Goal: Task Accomplishment & Management: Manage account settings

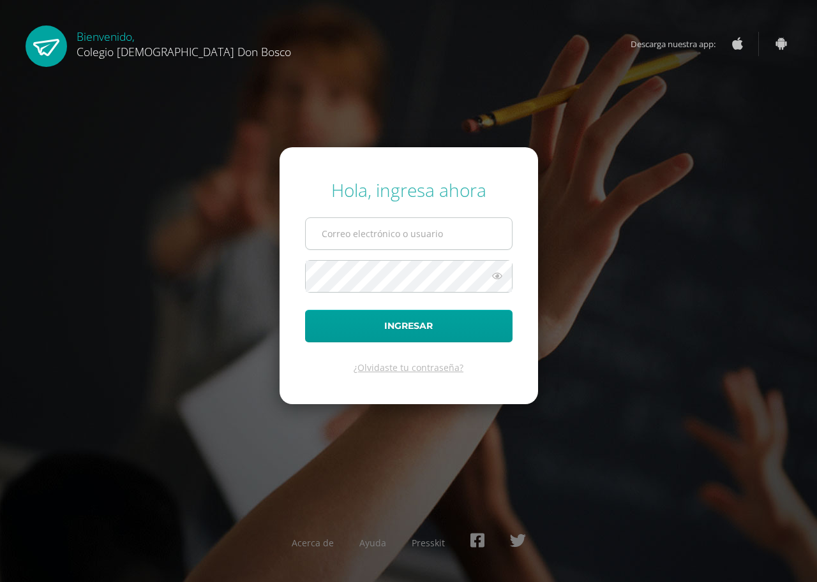
click at [464, 230] on input "text" at bounding box center [409, 233] width 206 height 31
type input "arguxta_"
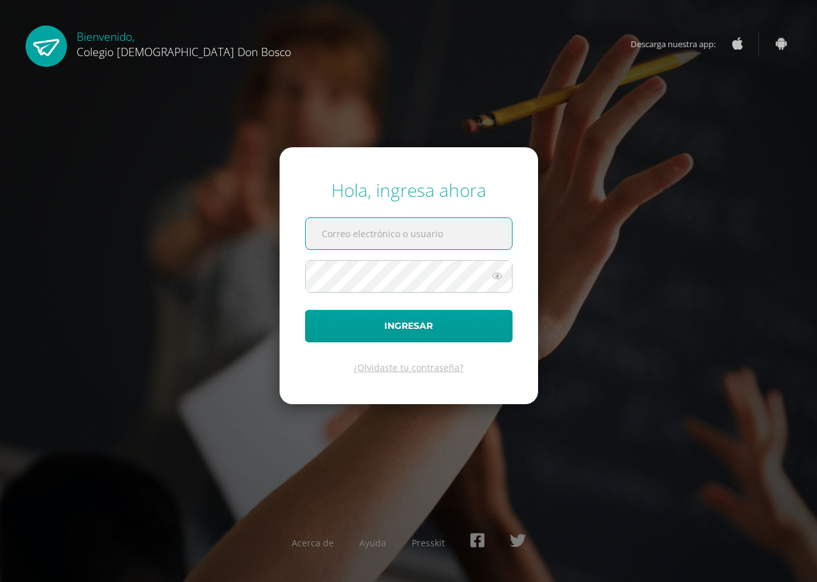
paste input "jarguetadb24@gmail.com"
type input "jarguetadb24@gmail.com"
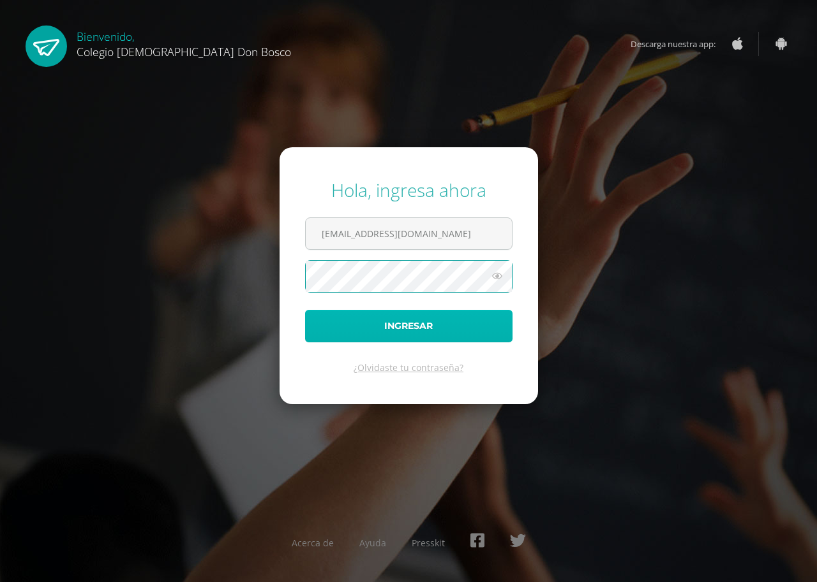
click at [400, 321] on button "Ingresar" at bounding box center [408, 326] width 207 height 33
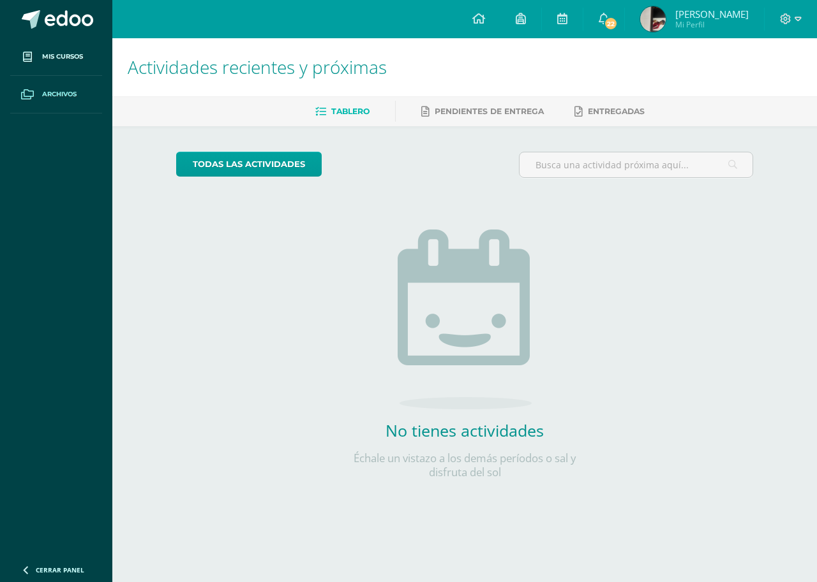
click at [53, 91] on span "Archivos" at bounding box center [59, 94] width 34 height 10
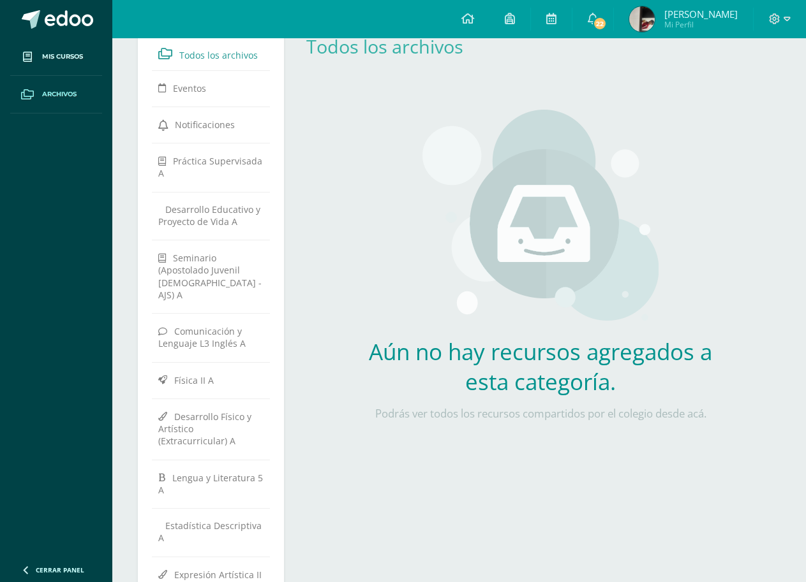
scroll to position [191, 0]
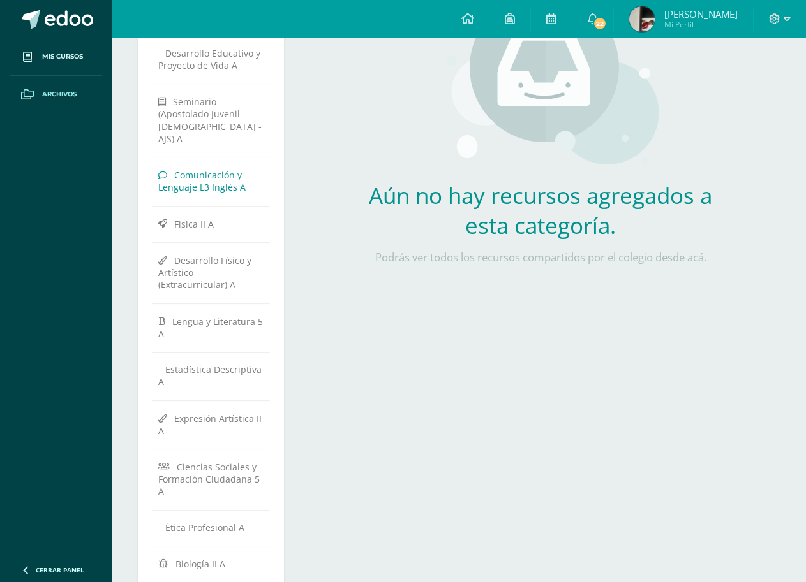
click at [198, 179] on span "Comunicación y Lenguaje L3 Inglés A" at bounding box center [201, 181] width 87 height 24
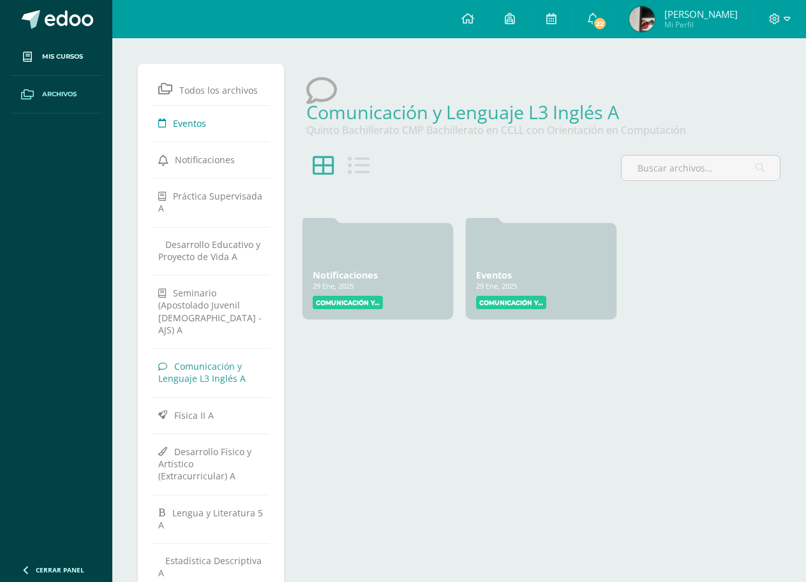
click at [198, 122] on span "Eventos" at bounding box center [189, 123] width 33 height 12
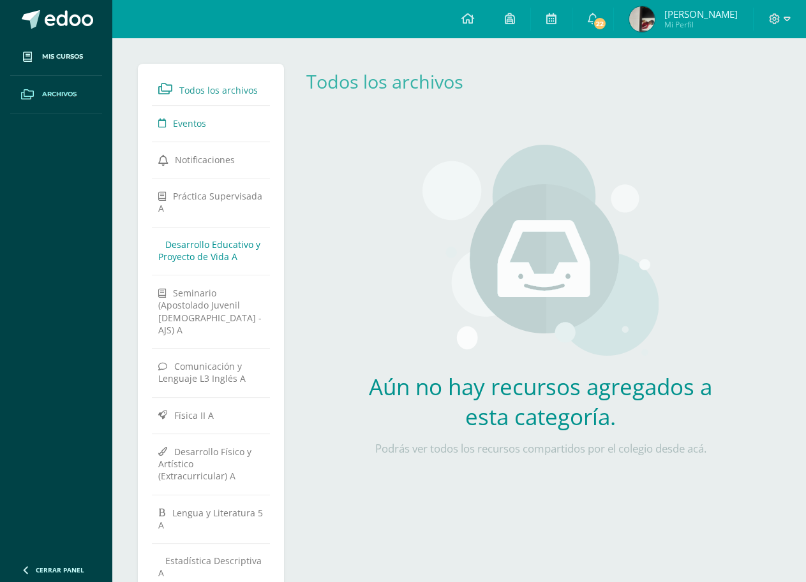
click at [230, 249] on span "Desarrollo Educativo y Proyecto de Vida A" at bounding box center [209, 251] width 102 height 24
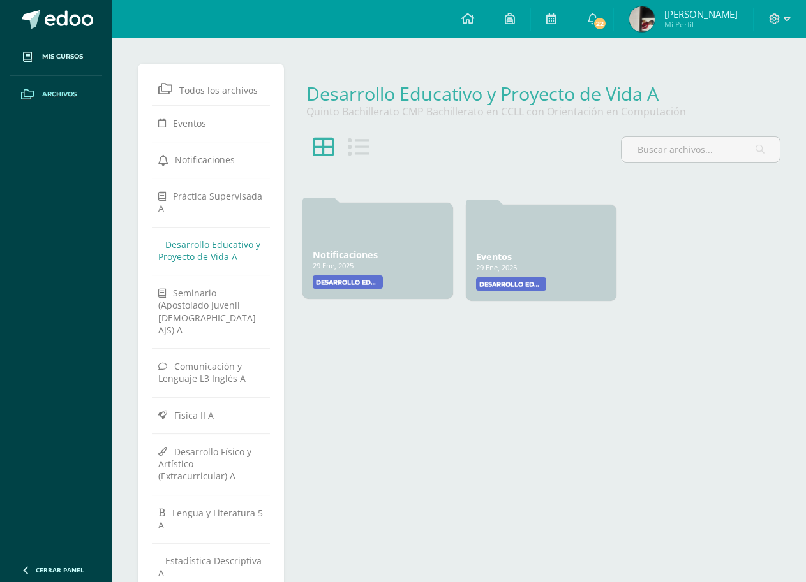
click at [373, 246] on div "Notificaciones 29 Ene, 2025 29 Ene, 2025 Creado por: Desarrollo Educativo y Pro…" at bounding box center [377, 251] width 151 height 96
click at [351, 281] on label "Desarrollo Educativo y Proyecto de Vida" at bounding box center [348, 282] width 70 height 13
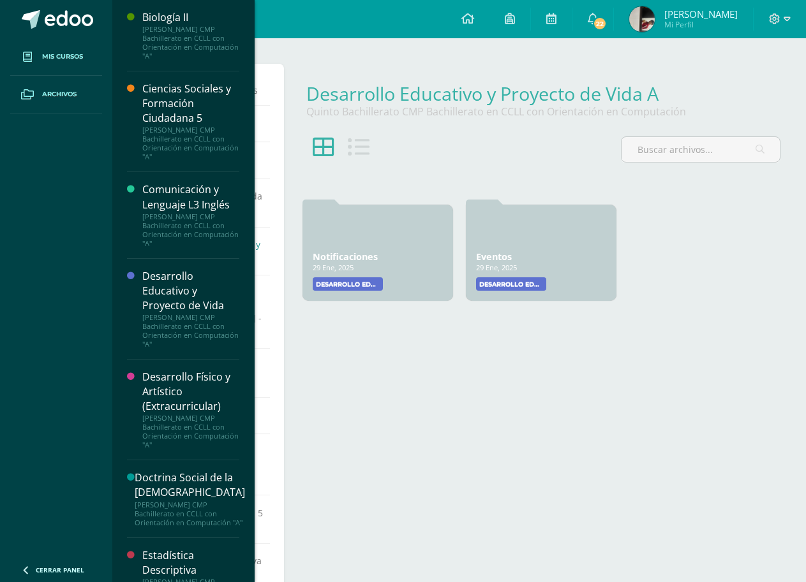
click at [38, 52] on span at bounding box center [27, 56] width 23 height 23
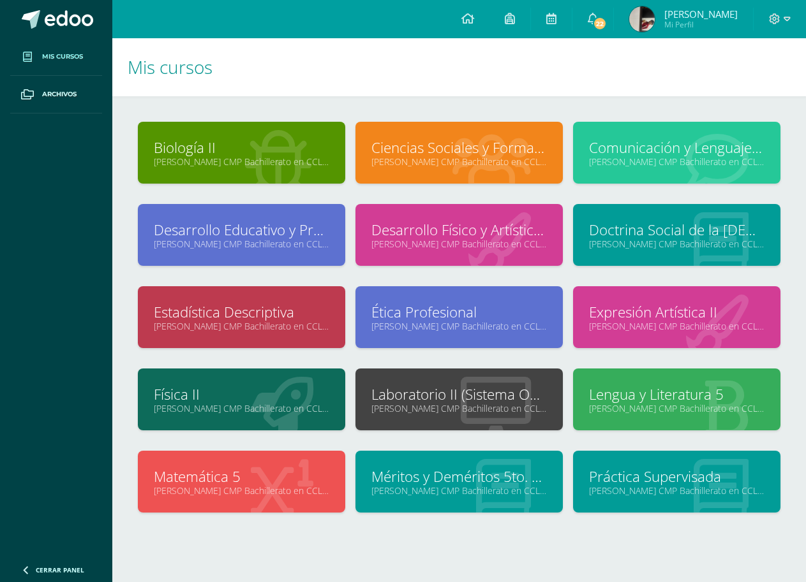
click at [222, 145] on link "Biología II" at bounding box center [241, 148] width 175 height 20
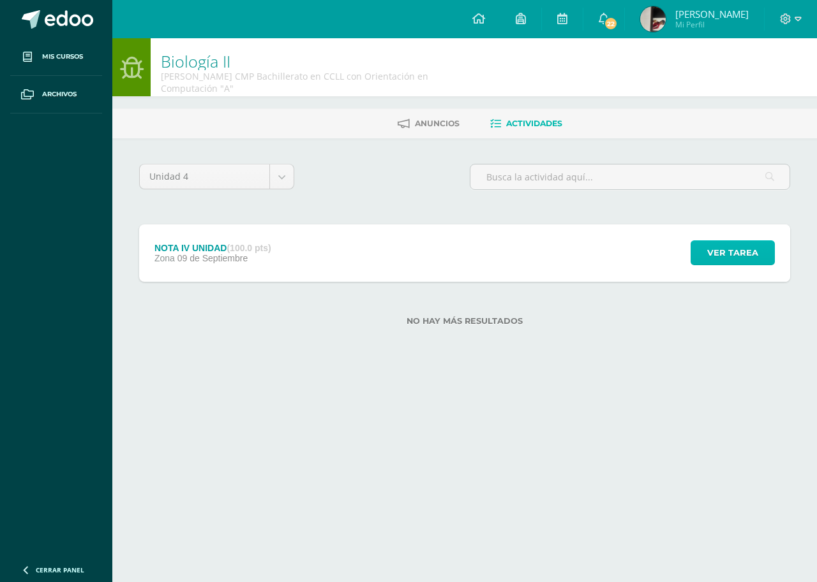
click at [735, 249] on span "Ver tarea" at bounding box center [732, 253] width 51 height 24
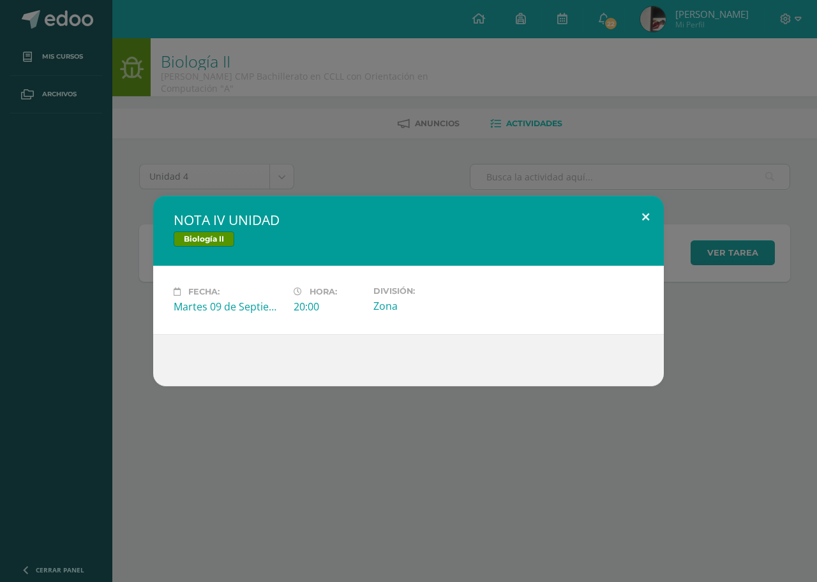
click at [646, 216] on button at bounding box center [645, 217] width 36 height 43
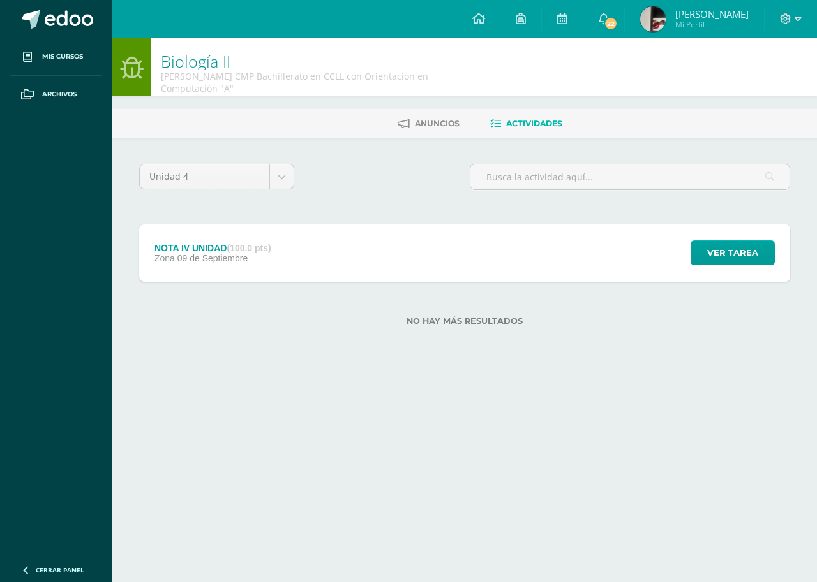
click at [547, 119] on span "Actividades" at bounding box center [534, 124] width 56 height 10
click at [742, 256] on span "Ver tarea" at bounding box center [732, 253] width 51 height 24
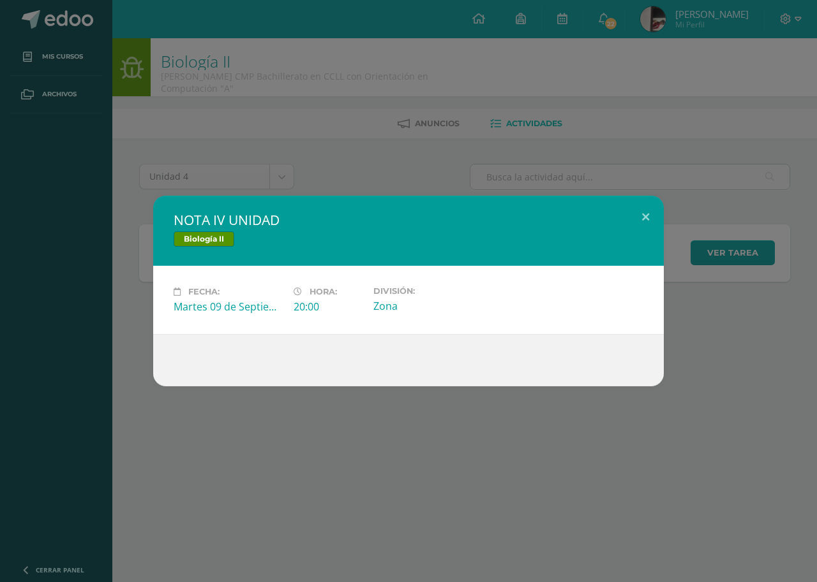
click at [299, 307] on div "20:00" at bounding box center [328, 307] width 70 height 14
click at [646, 214] on button at bounding box center [645, 217] width 36 height 43
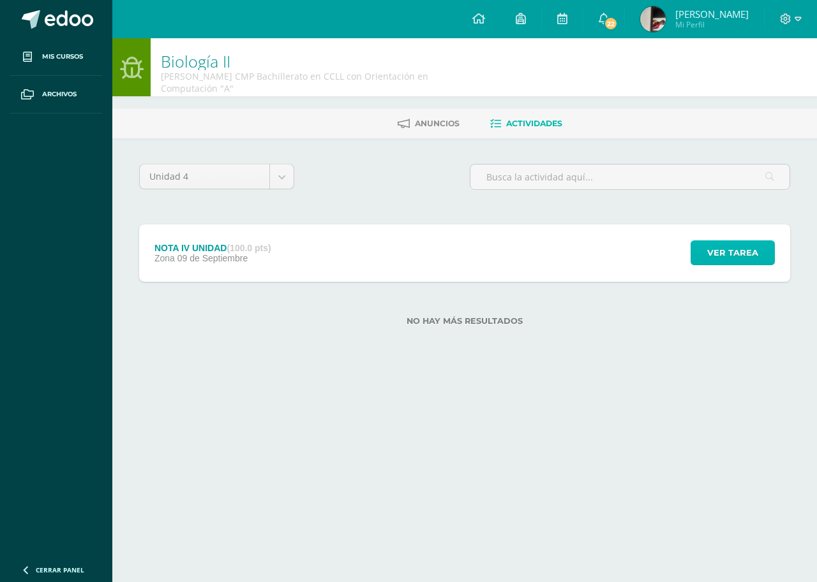
click at [716, 242] on span "Ver tarea" at bounding box center [732, 253] width 51 height 24
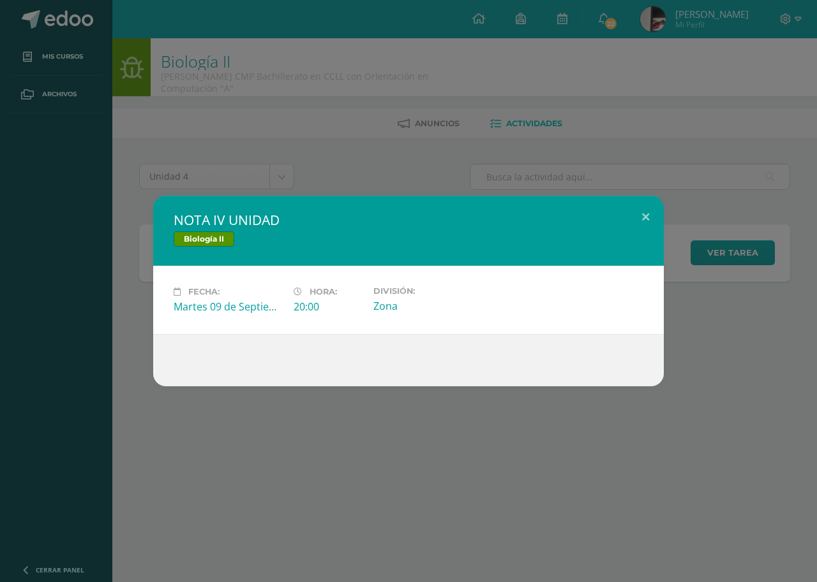
click at [209, 239] on span "Biología II" at bounding box center [204, 239] width 61 height 15
click at [641, 216] on button at bounding box center [645, 217] width 36 height 43
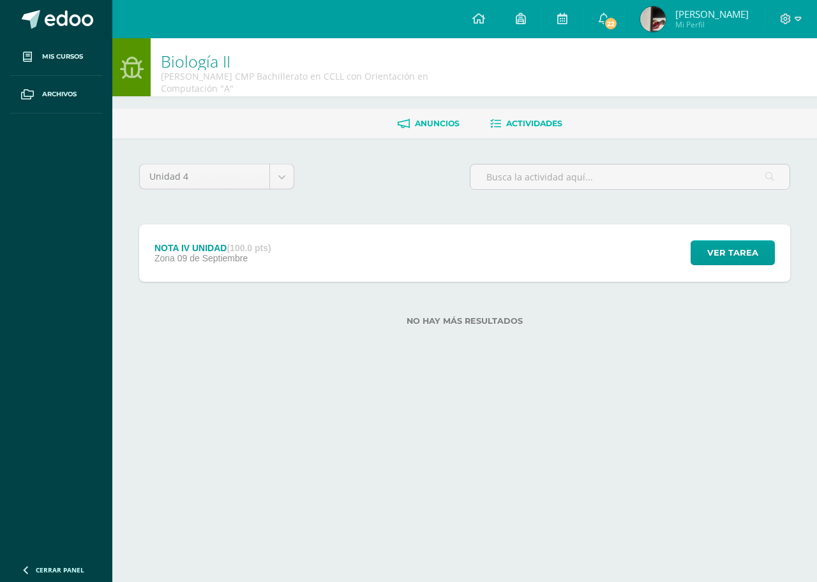
click at [431, 127] on span "Anuncios" at bounding box center [437, 124] width 45 height 10
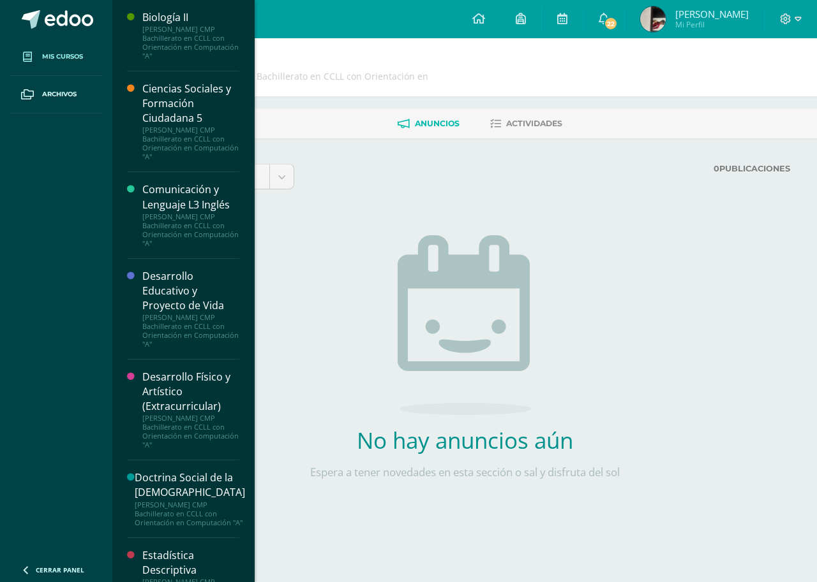
click at [45, 57] on span "Mis cursos" at bounding box center [62, 57] width 41 height 10
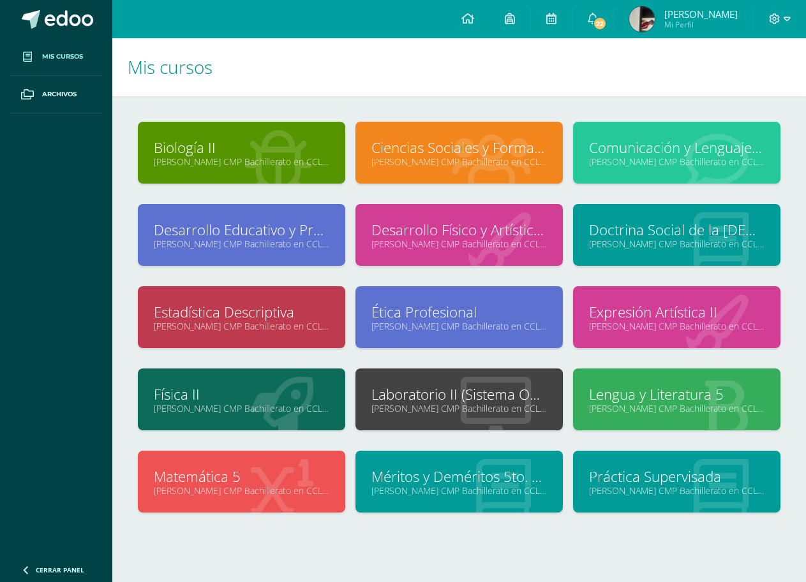
click at [690, 8] on span "José Miguel Mi Perfil" at bounding box center [683, 19] width 114 height 26
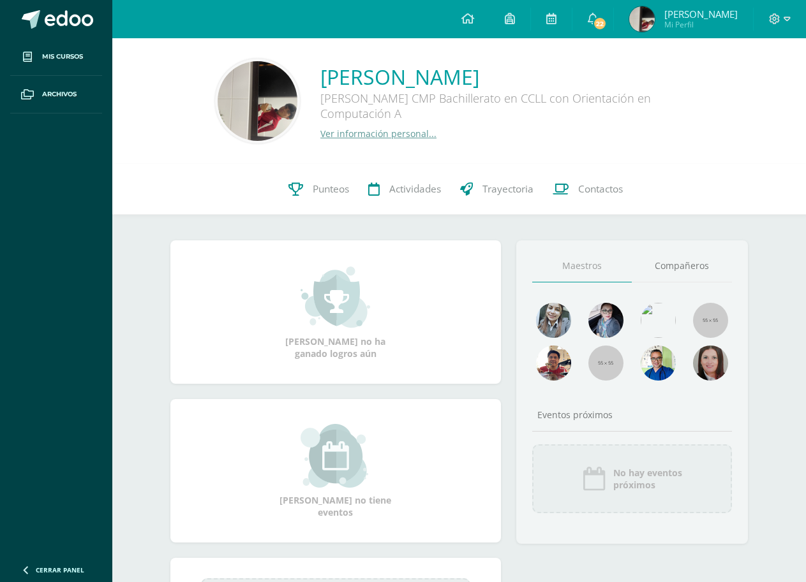
click at [256, 82] on img at bounding box center [258, 101] width 80 height 80
click at [667, 262] on link "Compañeros" at bounding box center [682, 266] width 100 height 33
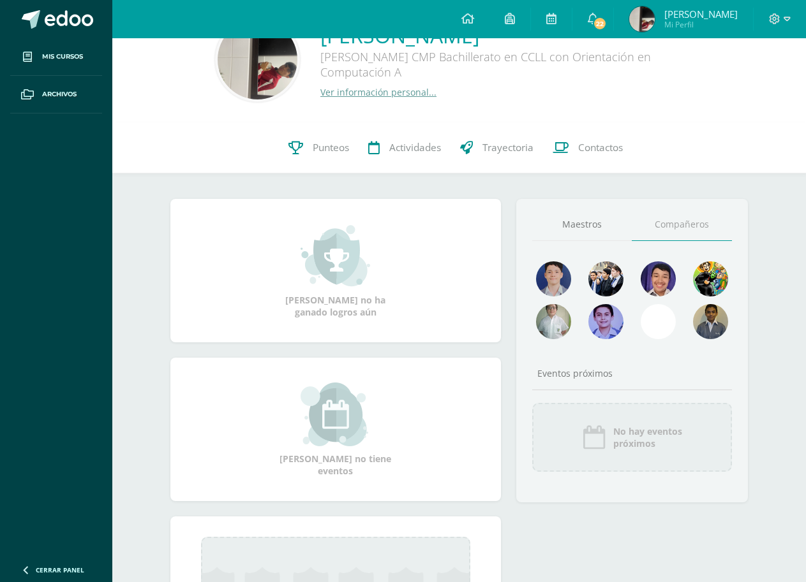
scroll to position [8, 0]
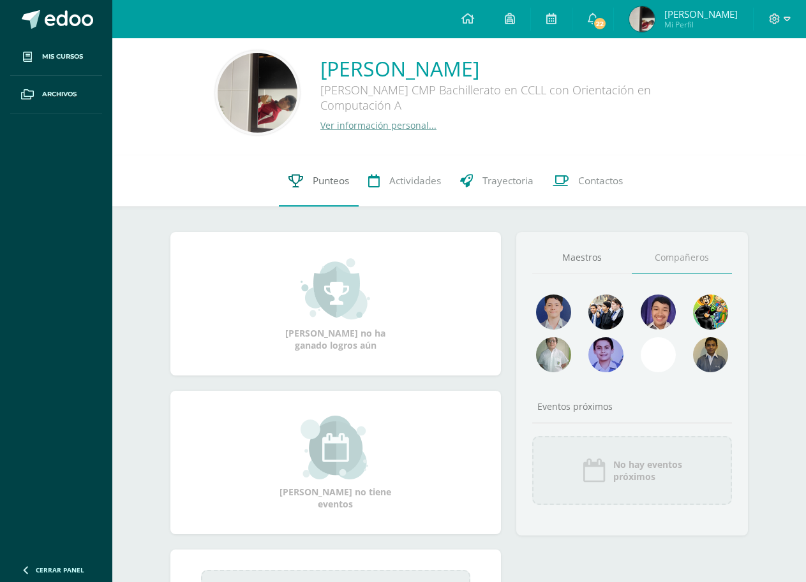
click at [309, 180] on link "Punteos" at bounding box center [319, 181] width 80 height 51
click at [401, 180] on span "Actividades" at bounding box center [415, 180] width 52 height 13
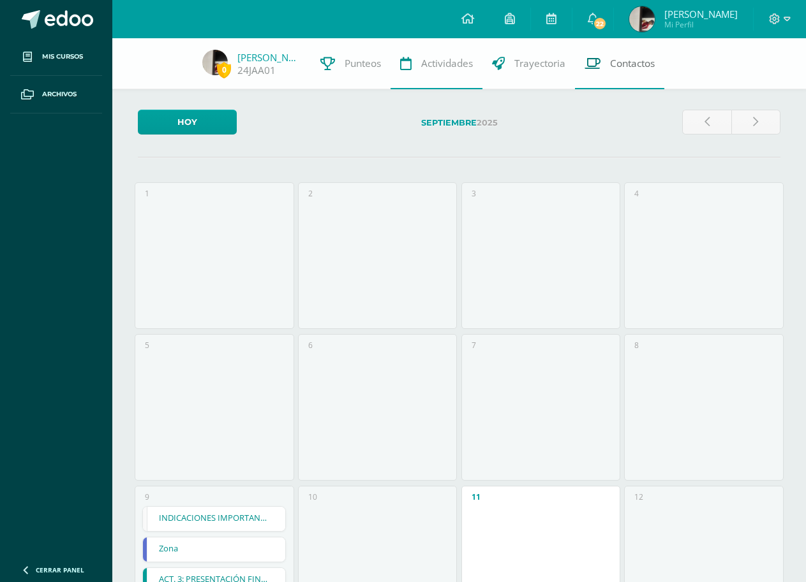
click at [633, 63] on span "Contactos" at bounding box center [632, 63] width 45 height 13
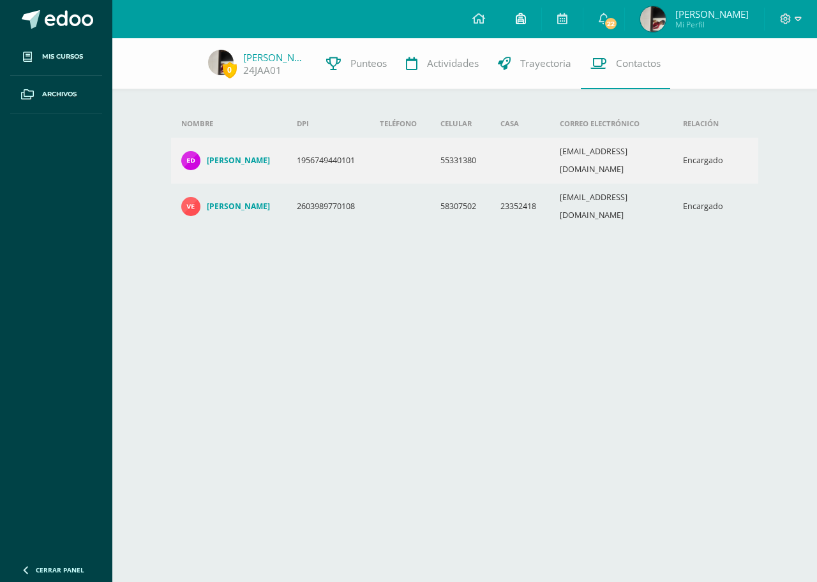
click at [526, 19] on icon at bounding box center [520, 18] width 10 height 11
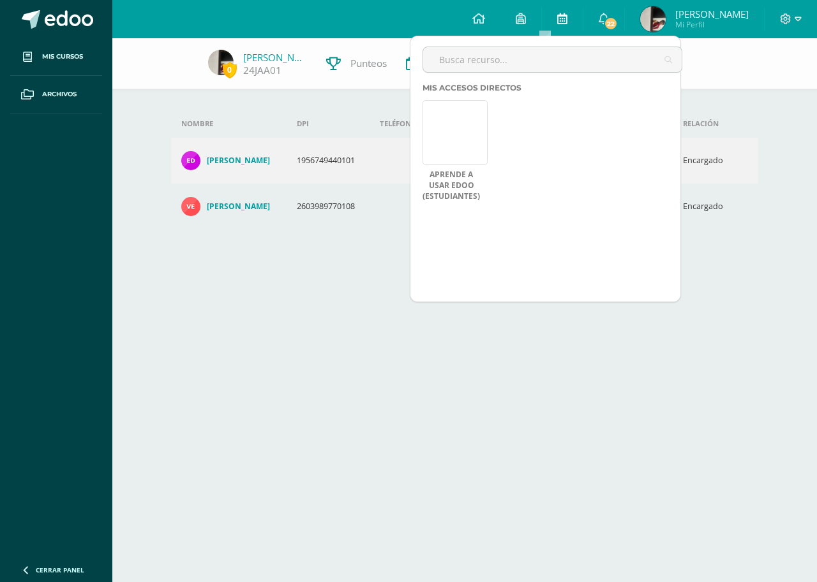
click at [567, 17] on icon at bounding box center [562, 18] width 10 height 11
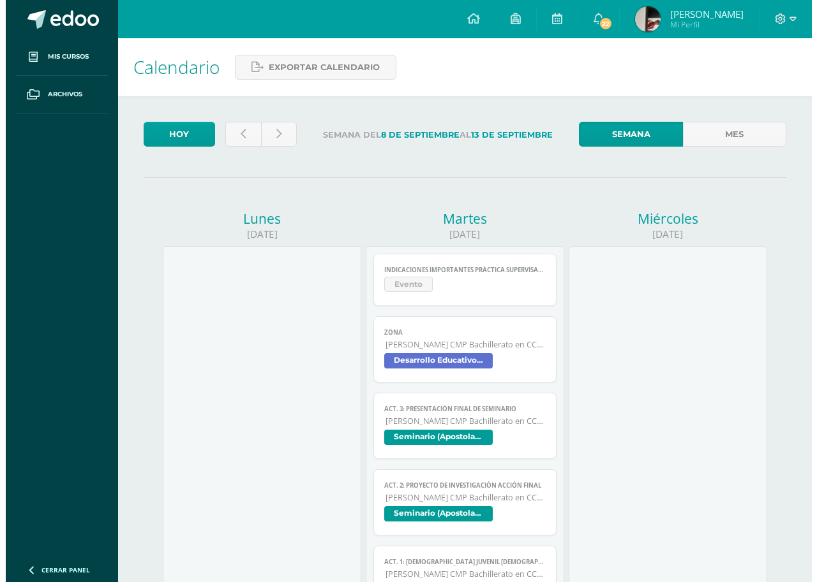
scroll to position [64, 0]
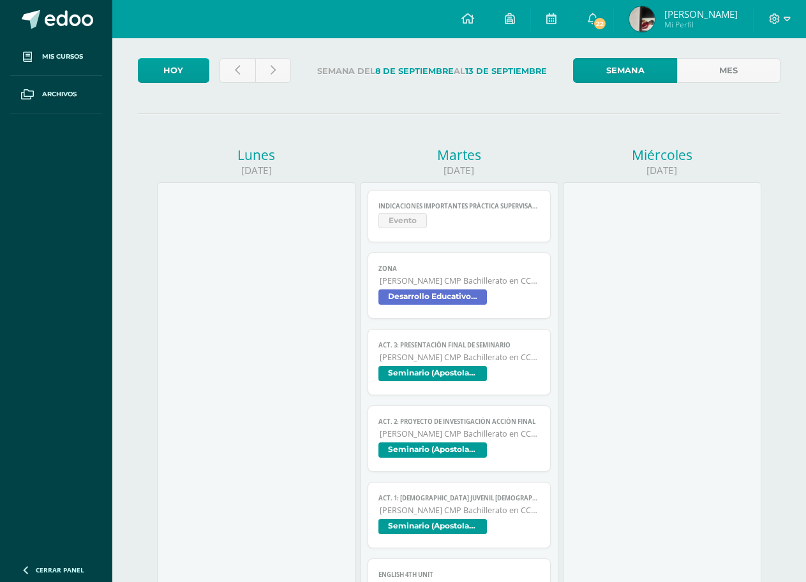
click at [424, 376] on span "Seminario (Apostolado Juvenil [DEMOGRAPHIC_DATA] -AJS)" at bounding box center [432, 373] width 108 height 15
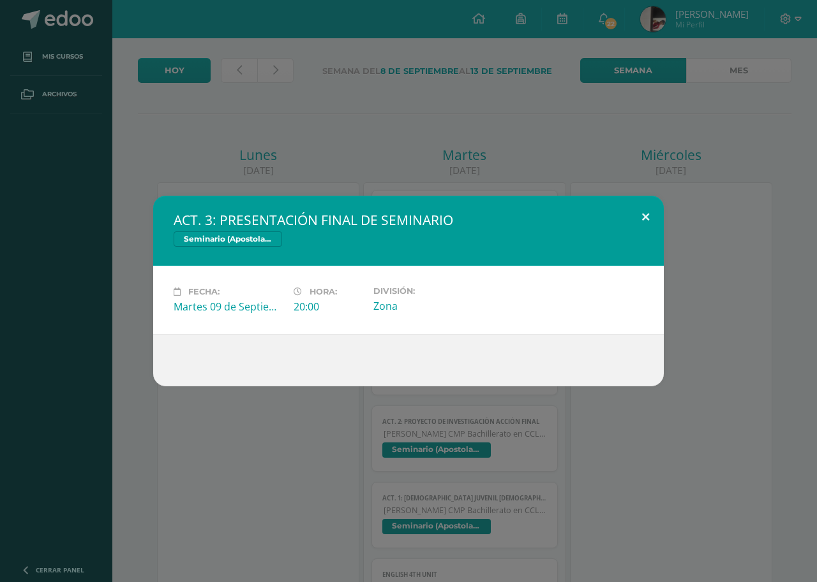
click at [644, 209] on button at bounding box center [645, 217] width 36 height 43
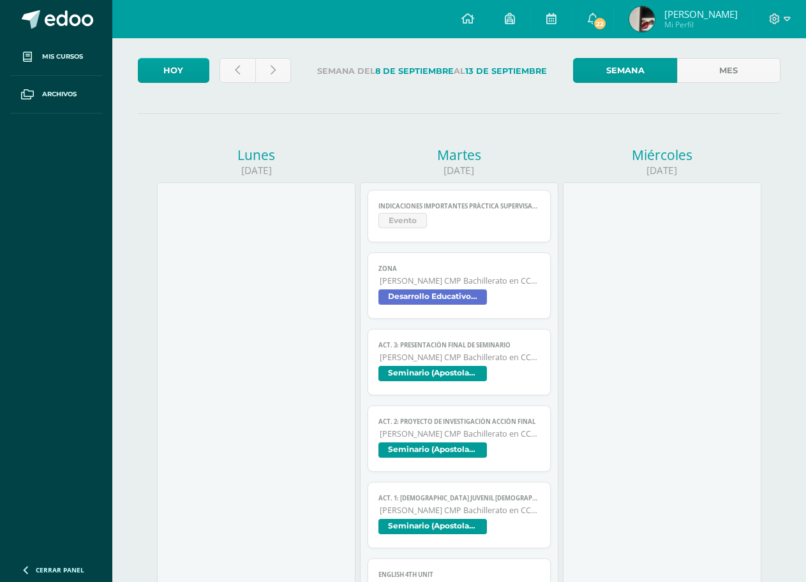
click at [432, 450] on span "Seminario (Apostolado Juvenil [DEMOGRAPHIC_DATA] -AJS)" at bounding box center [432, 450] width 108 height 15
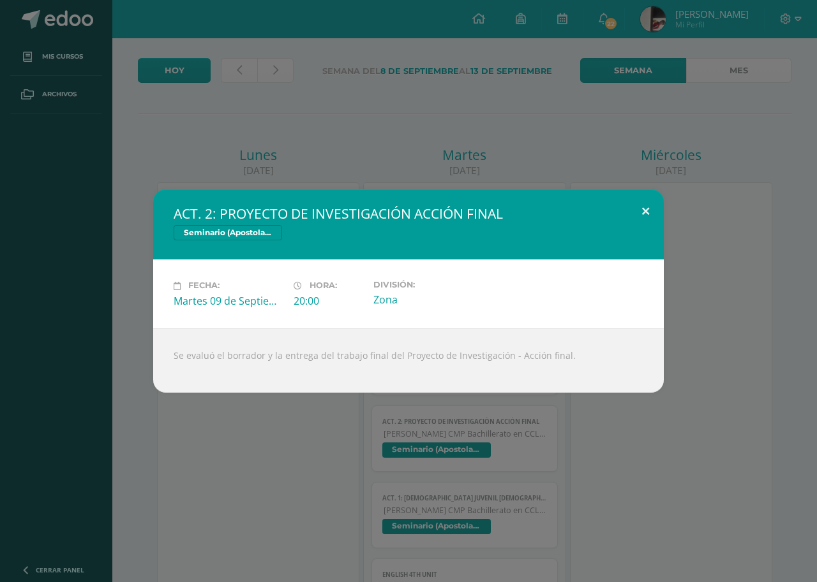
click at [646, 205] on button at bounding box center [645, 210] width 36 height 43
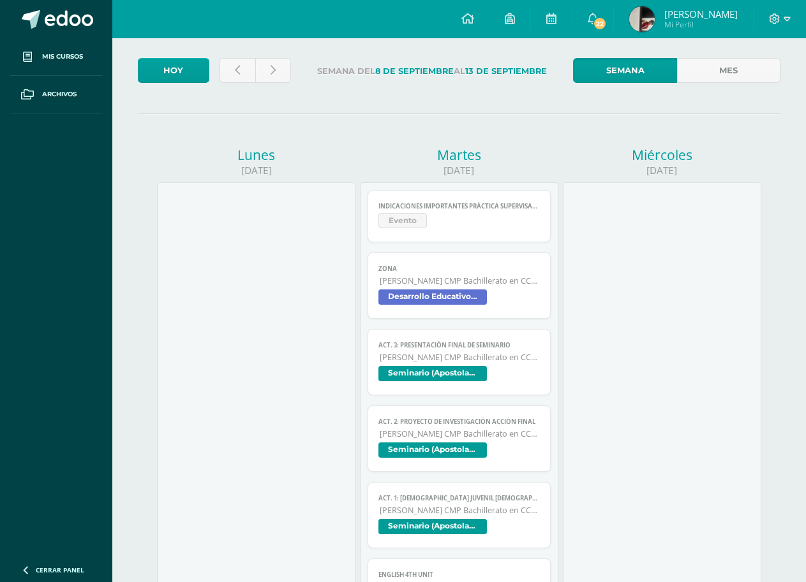
click at [470, 297] on span "Desarrollo Educativo y Proyecto de Vida" at bounding box center [432, 297] width 108 height 15
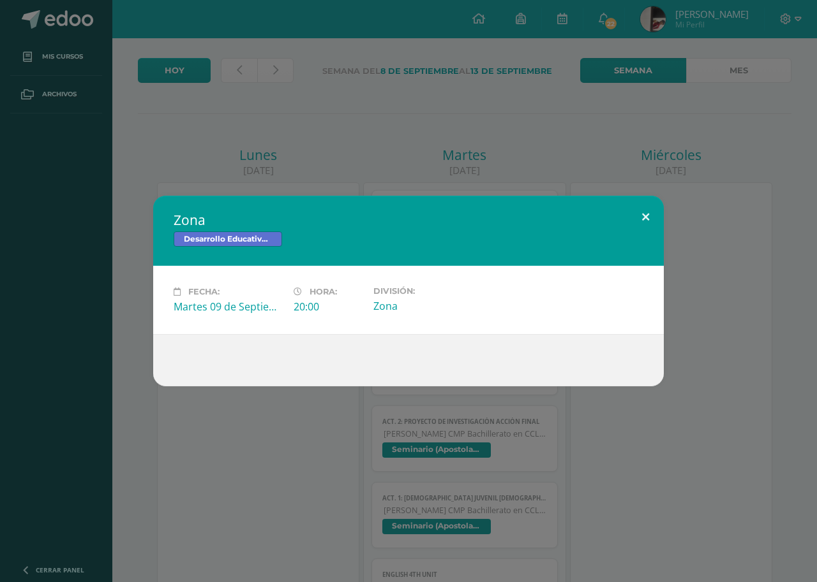
click at [646, 216] on button at bounding box center [645, 217] width 36 height 43
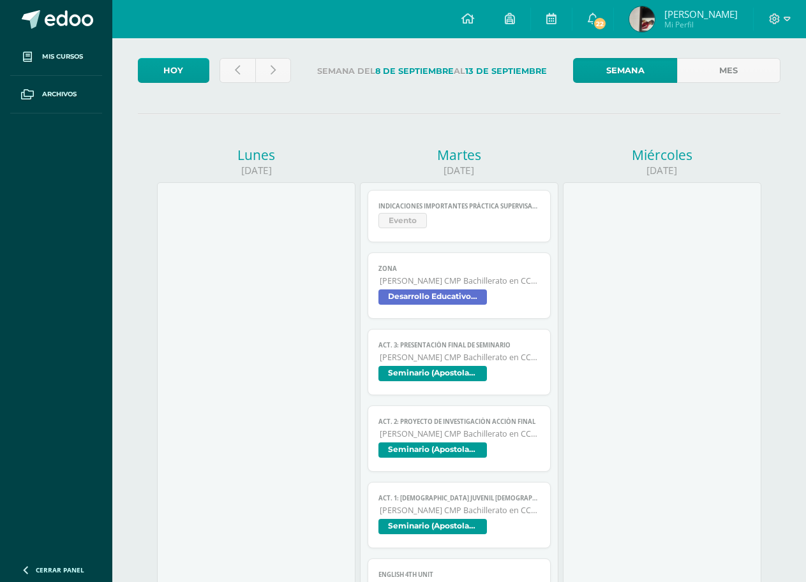
click at [441, 449] on span "Seminario (Apostolado Juvenil [DEMOGRAPHIC_DATA] -AJS)" at bounding box center [432, 450] width 108 height 15
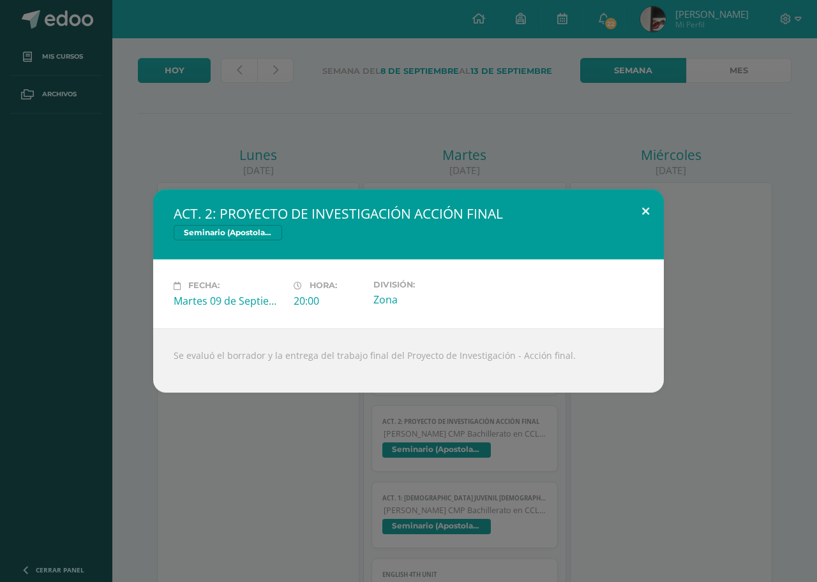
click at [647, 212] on button at bounding box center [645, 210] width 36 height 43
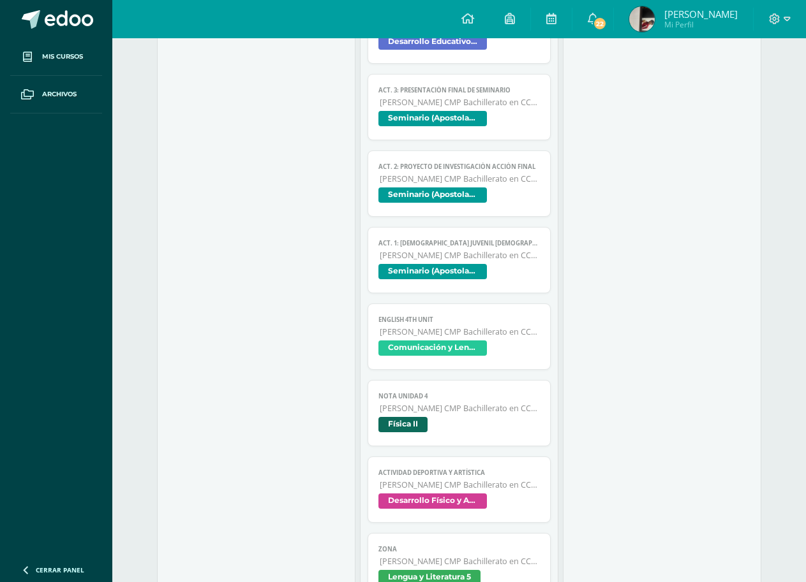
scroll to position [383, 0]
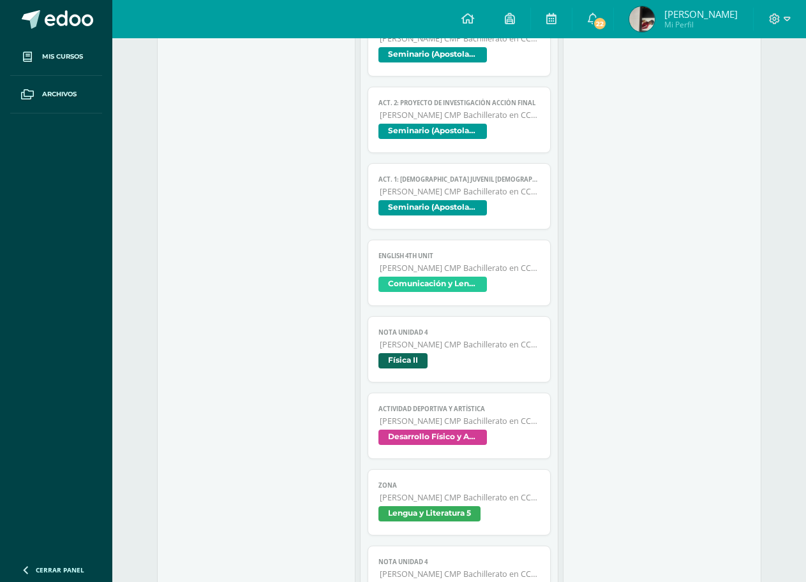
click at [420, 289] on span "Comunicación y Lenguaje L3 Inglés" at bounding box center [432, 284] width 108 height 15
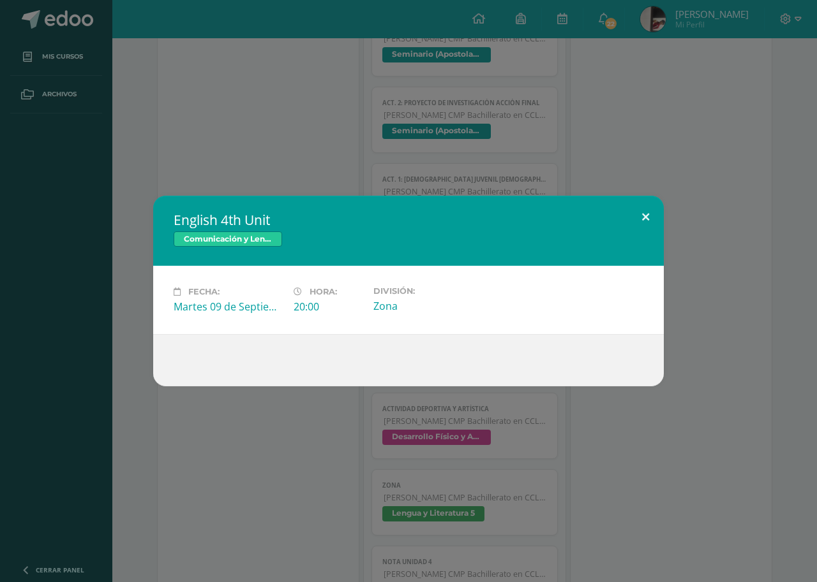
click at [642, 211] on button at bounding box center [645, 217] width 36 height 43
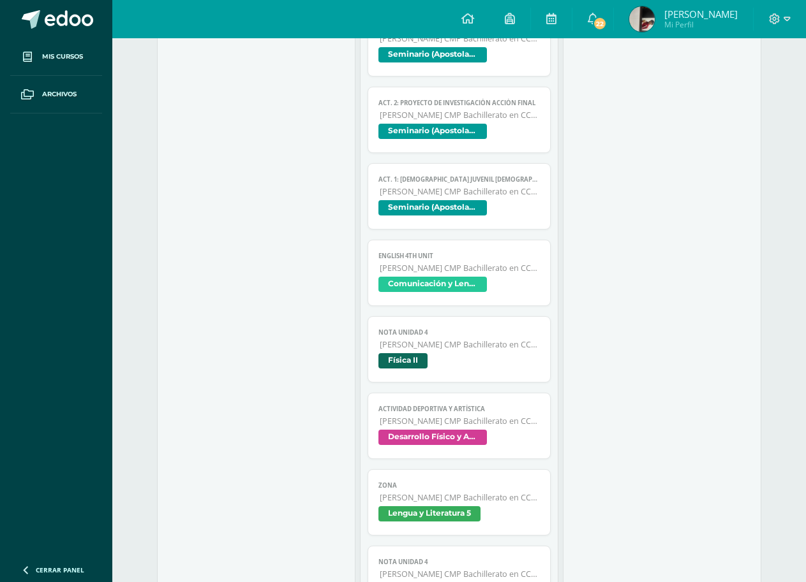
click at [426, 433] on span "Desarrollo Físico y Artístico (Extracurricular)" at bounding box center [432, 437] width 108 height 15
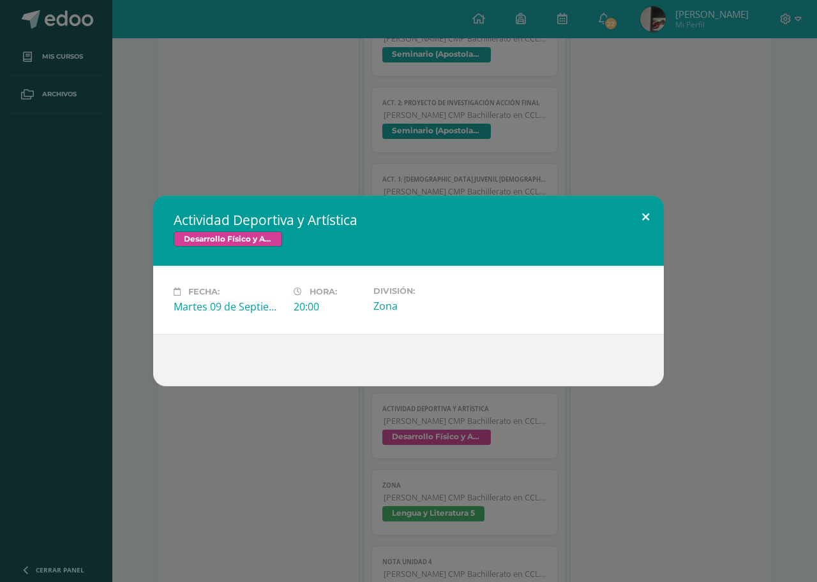
click at [643, 218] on button at bounding box center [645, 217] width 36 height 43
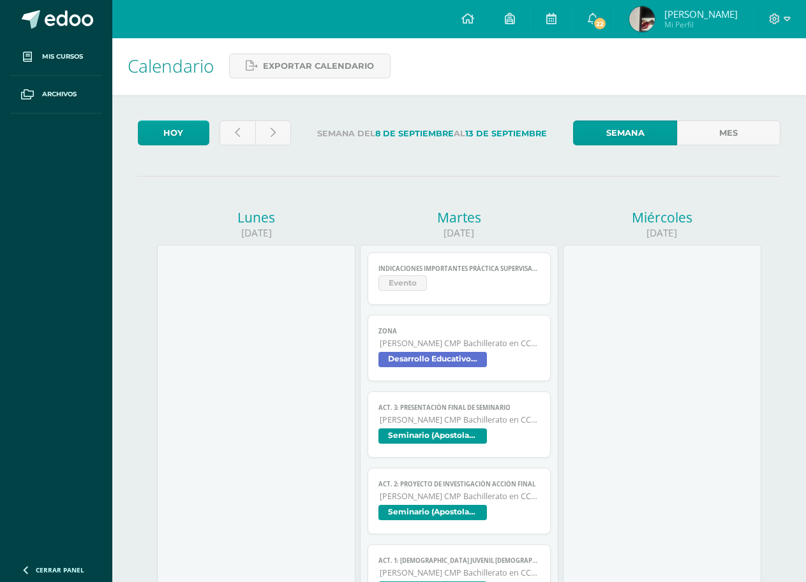
scroll to position [0, 0]
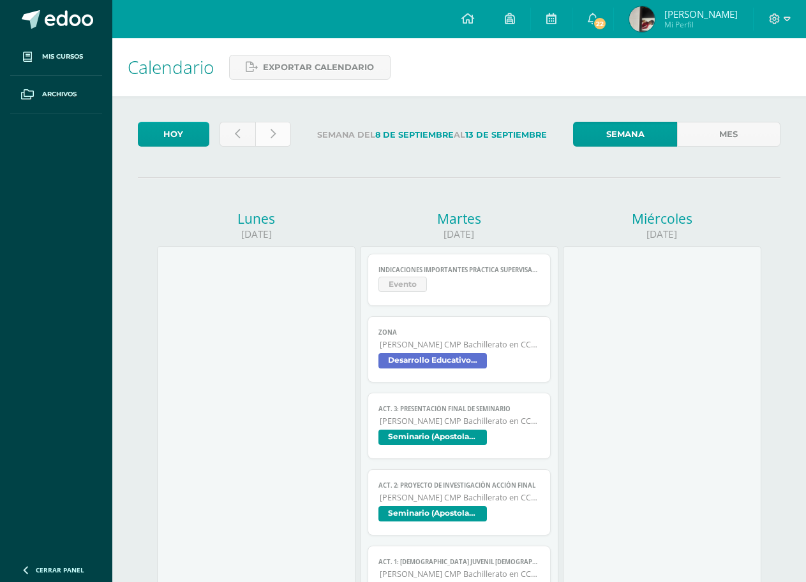
click at [269, 139] on link at bounding box center [273, 134] width 36 height 25
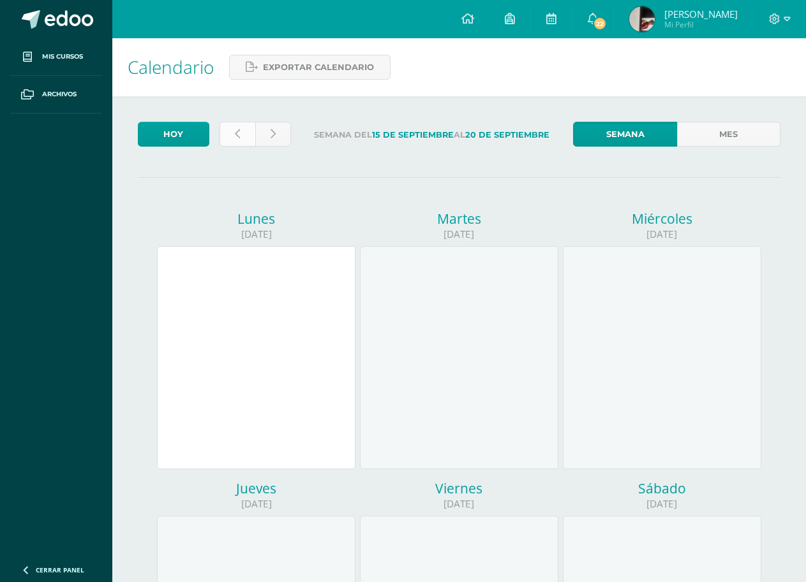
click at [231, 139] on link at bounding box center [237, 134] width 36 height 25
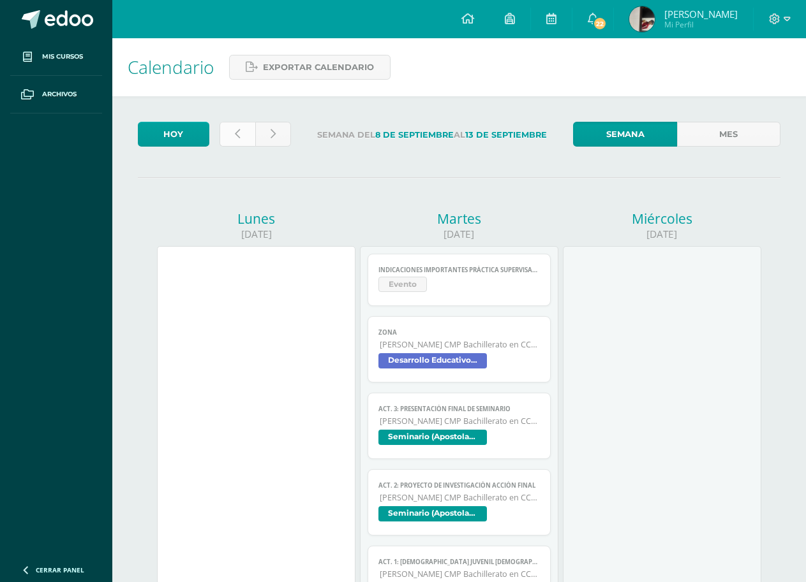
drag, startPoint x: 0, startPoint y: 0, endPoint x: 231, endPoint y: 139, distance: 269.6
click at [231, 139] on link at bounding box center [237, 134] width 36 height 25
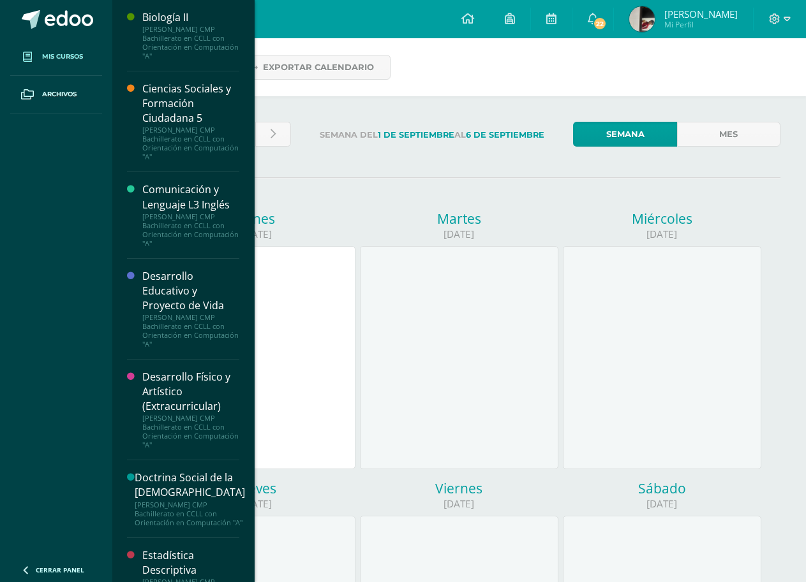
click at [66, 56] on span "Mis cursos" at bounding box center [62, 57] width 41 height 10
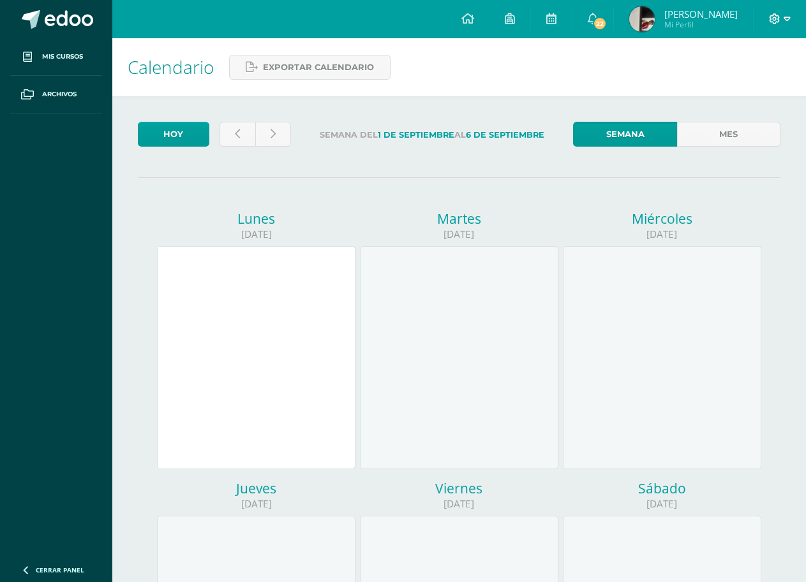
click at [785, 17] on icon at bounding box center [786, 19] width 7 height 4
click at [771, 17] on icon at bounding box center [774, 18] width 11 height 11
click at [786, 17] on icon at bounding box center [786, 18] width 7 height 11
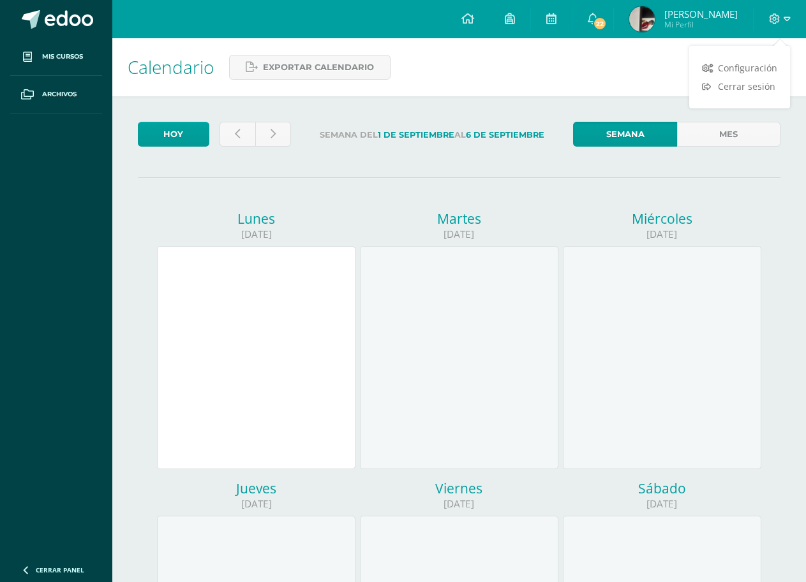
click at [752, 86] on span "Cerrar sesión" at bounding box center [746, 86] width 57 height 12
click at [771, 19] on icon at bounding box center [774, 18] width 11 height 11
click at [787, 19] on icon at bounding box center [786, 18] width 7 height 11
click at [762, 82] on span "Cerrar sesión" at bounding box center [746, 86] width 57 height 12
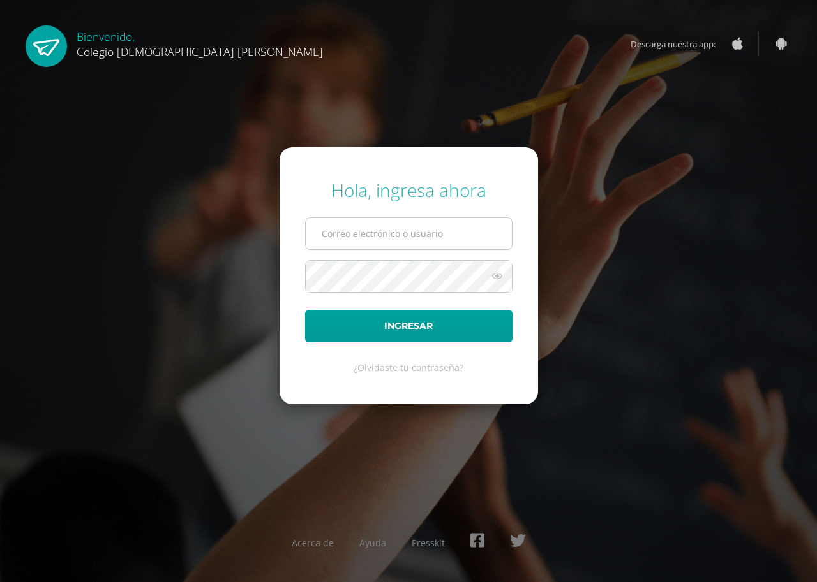
click at [464, 232] on input "text" at bounding box center [409, 233] width 206 height 31
click at [674, 48] on span "Descarga nuestra app:" at bounding box center [679, 44] width 98 height 24
click at [100, 45] on span "Colegio [DEMOGRAPHIC_DATA] [PERSON_NAME]" at bounding box center [200, 51] width 246 height 15
